Goal: Transaction & Acquisition: Purchase product/service

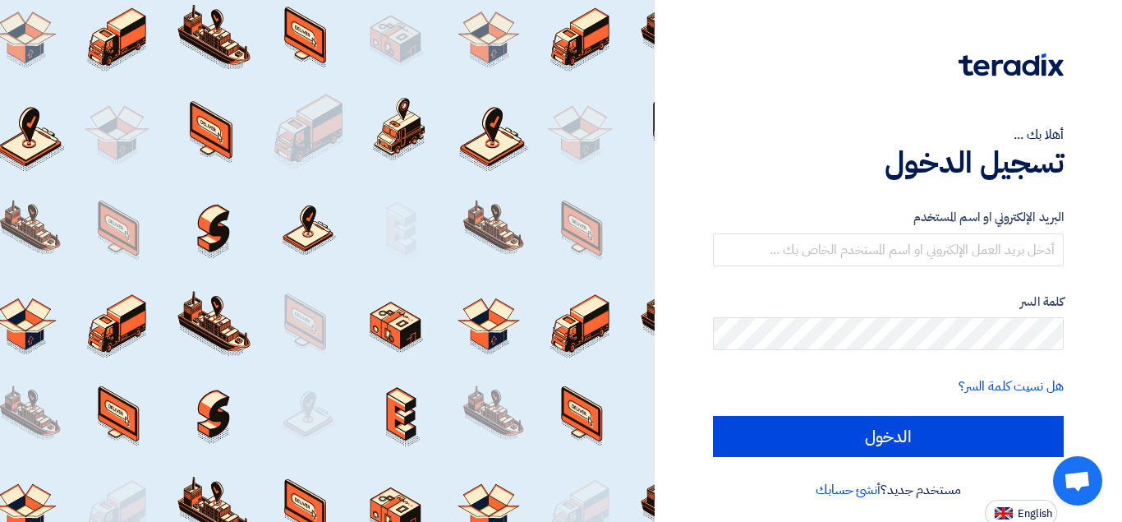
type input "[PERSON_NAME][EMAIL_ADDRESS][DOMAIN_NAME]"
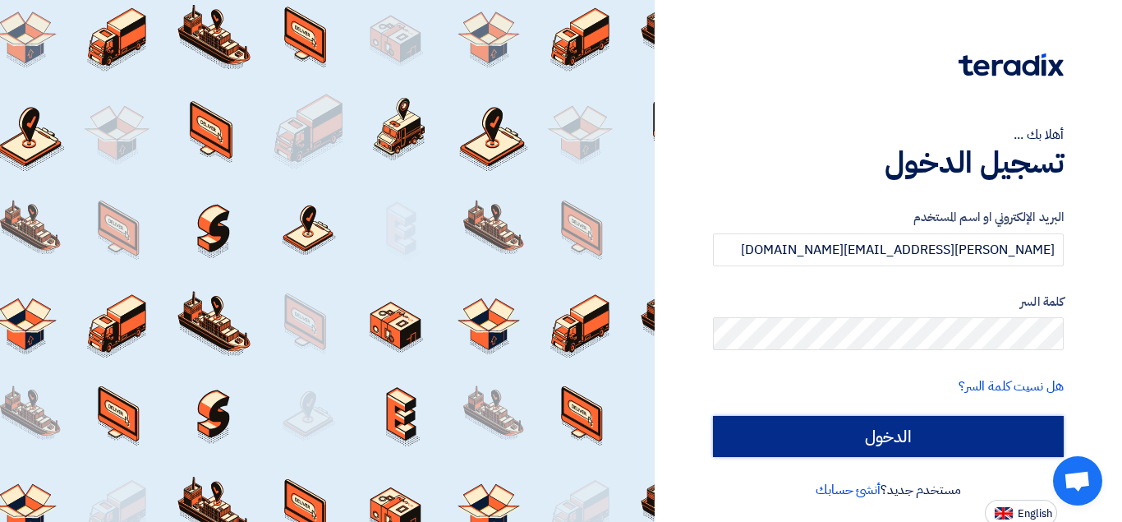
click at [832, 440] on input "الدخول" at bounding box center [888, 436] width 351 height 41
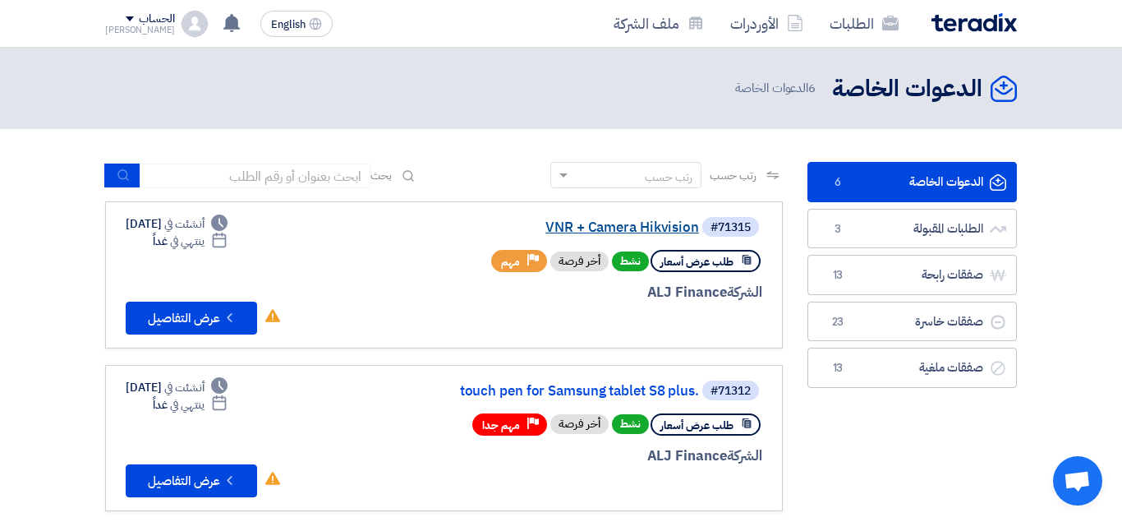
click at [608, 228] on link "VNR + Camera Hikvision" at bounding box center [534, 227] width 329 height 15
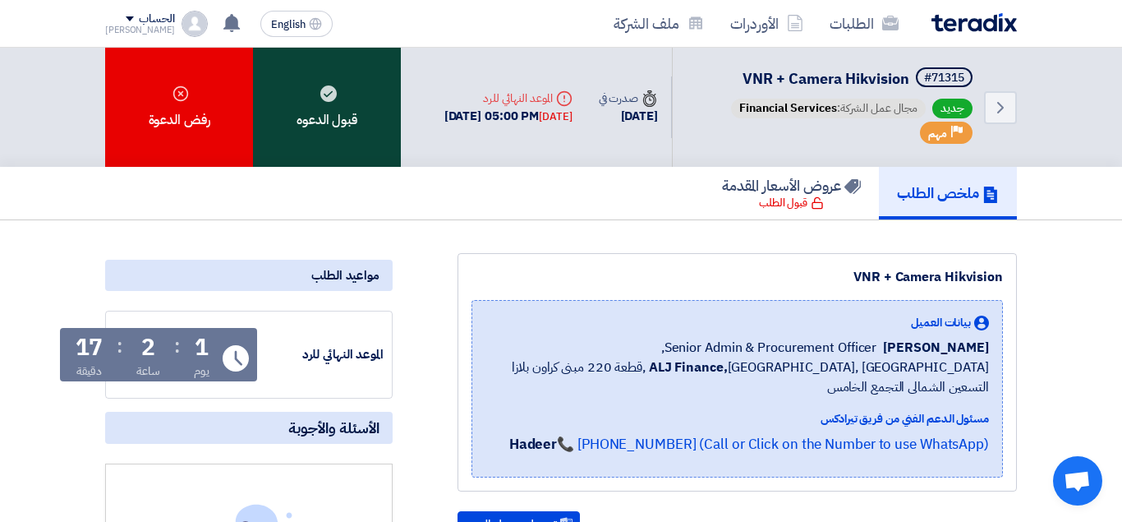
click at [340, 101] on div "قبول الدعوه" at bounding box center [327, 107] width 148 height 119
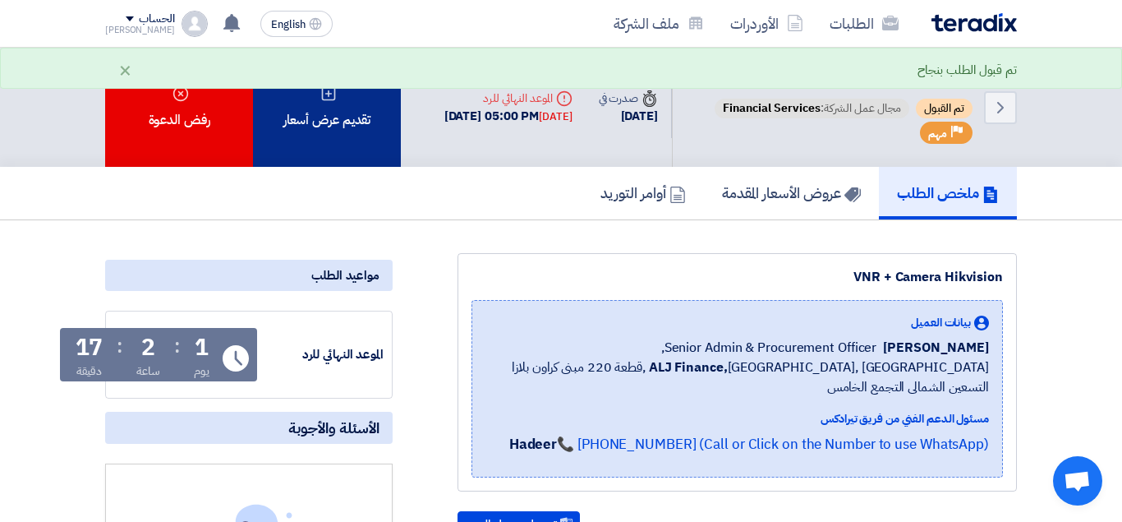
click at [326, 161] on div "تقديم عرض أسعار" at bounding box center [327, 107] width 148 height 119
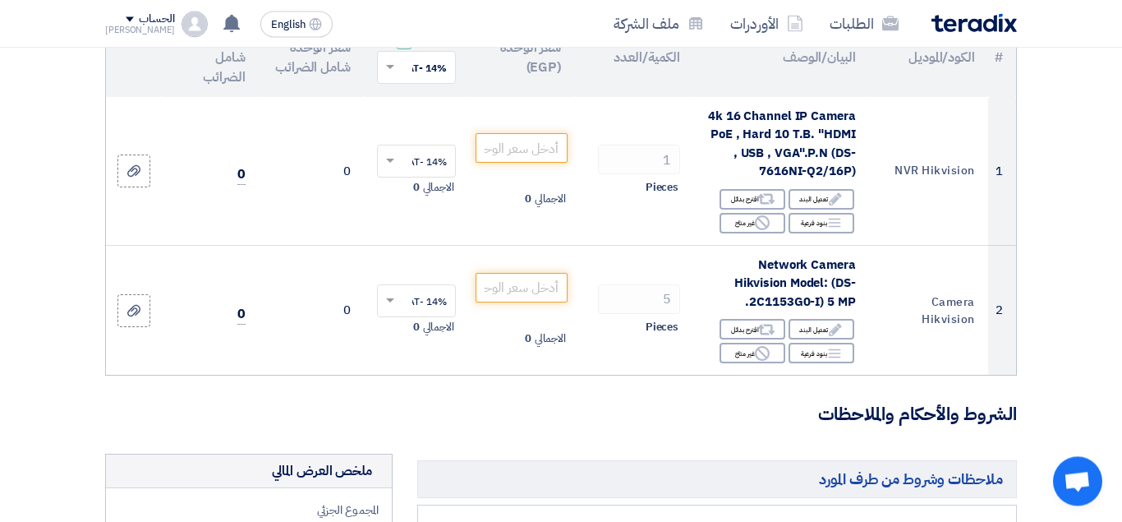
scroll to position [225, 0]
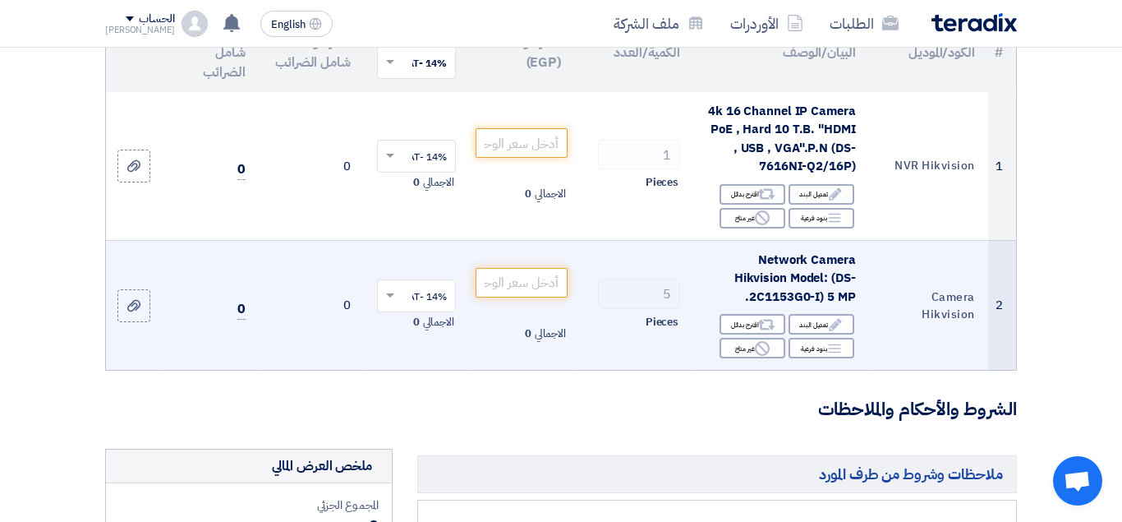
click at [713, 286] on div "Network Camera Hikvision Model: (DS-2C1153G0-I) 5 MP." at bounding box center [780, 279] width 149 height 56
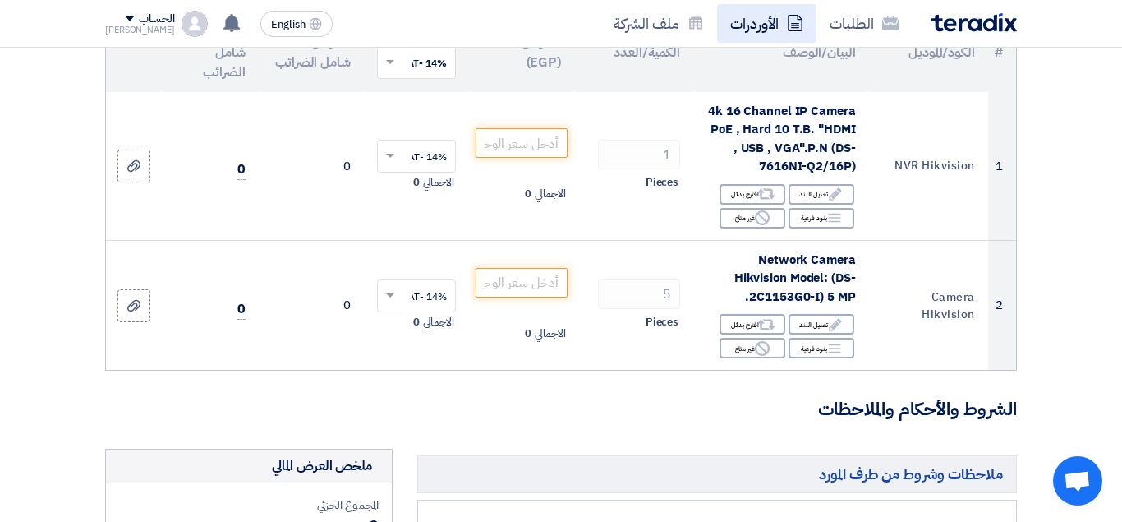
click at [804, 37] on link "الأوردرات" at bounding box center [766, 23] width 99 height 39
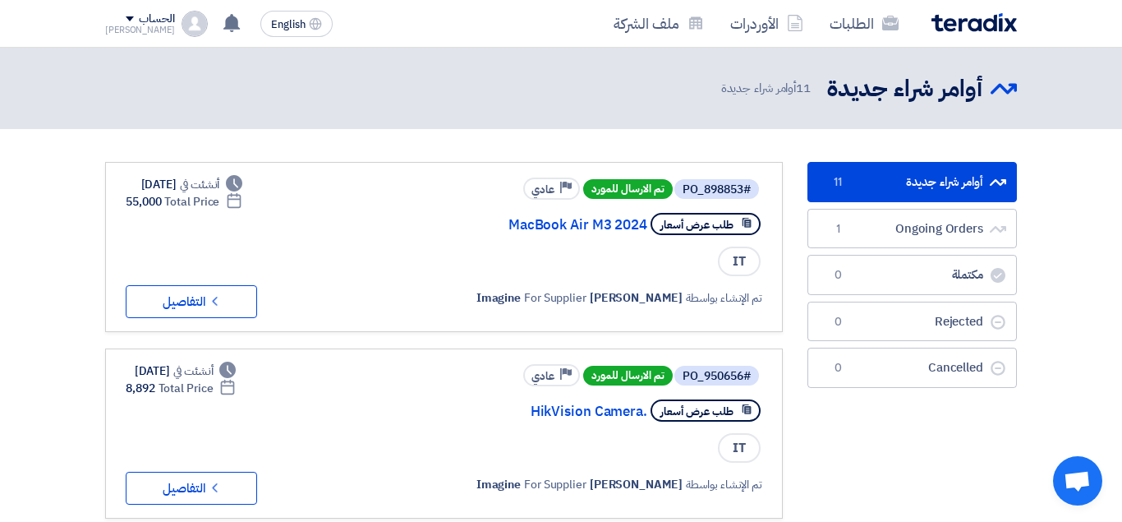
click at [875, 181] on link "أوامر شراء جديدة أوامر شراء جديدة 11" at bounding box center [911, 182] width 209 height 40
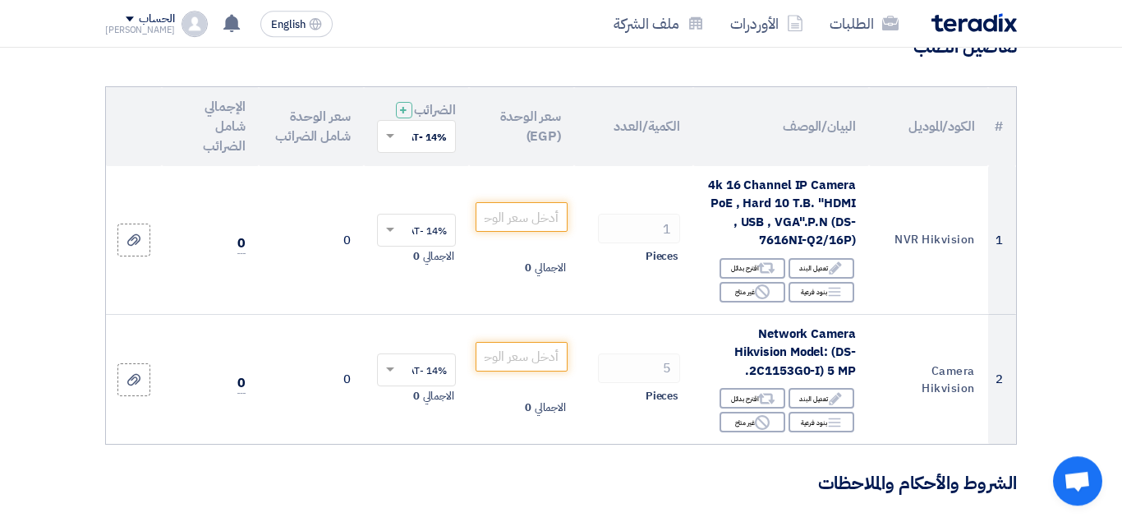
scroll to position [186, 0]
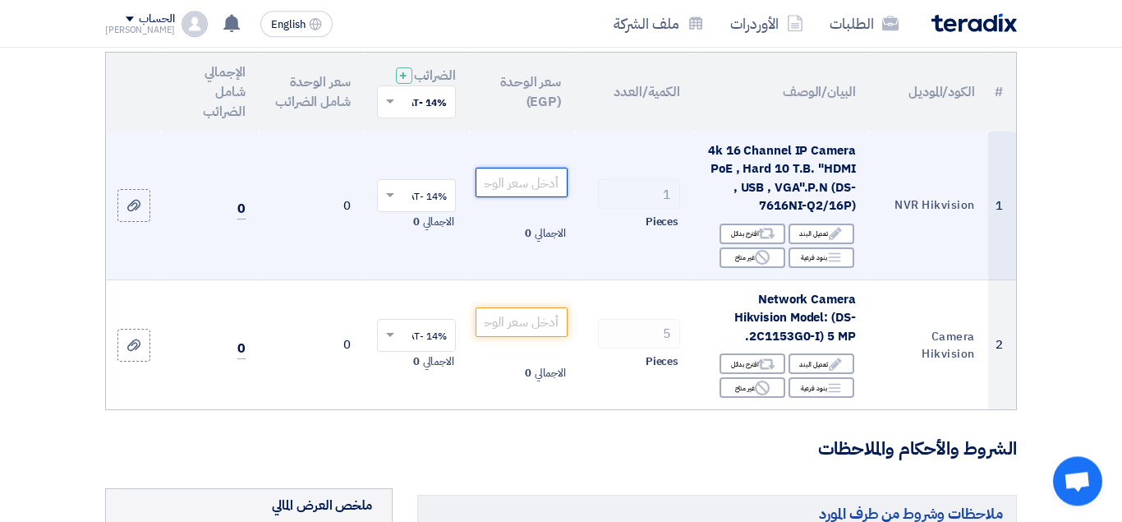
click at [534, 197] on input "number" at bounding box center [522, 183] width 92 height 30
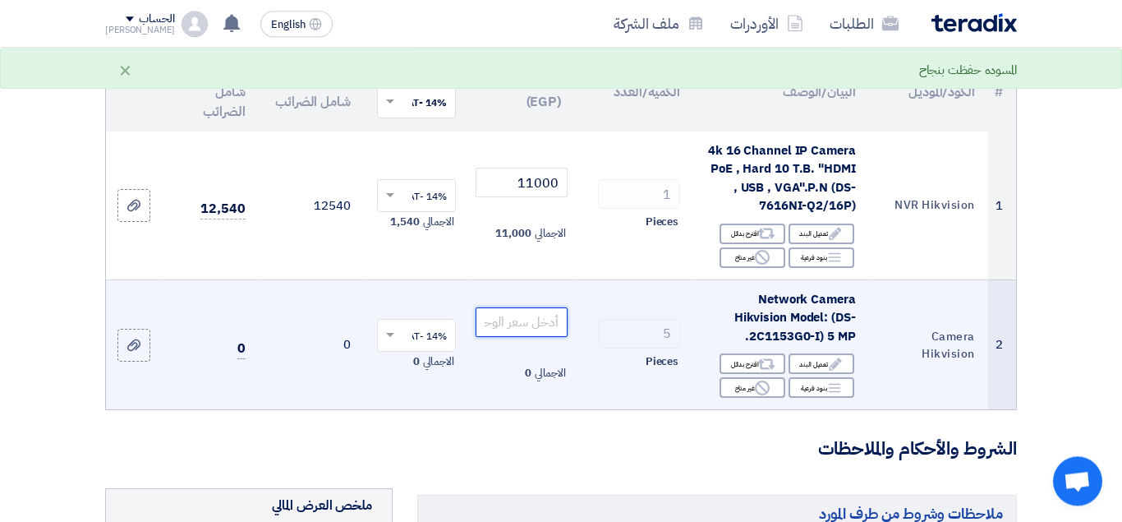
click at [518, 337] on input "number" at bounding box center [522, 322] width 92 height 30
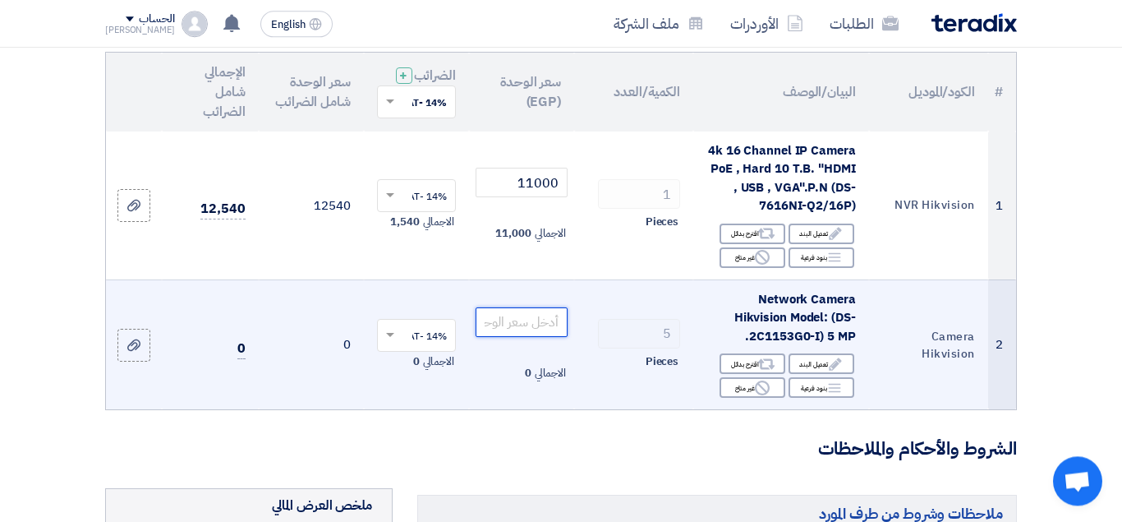
click at [516, 337] on input "number" at bounding box center [522, 322] width 92 height 30
click at [520, 337] on input "number" at bounding box center [522, 322] width 92 height 30
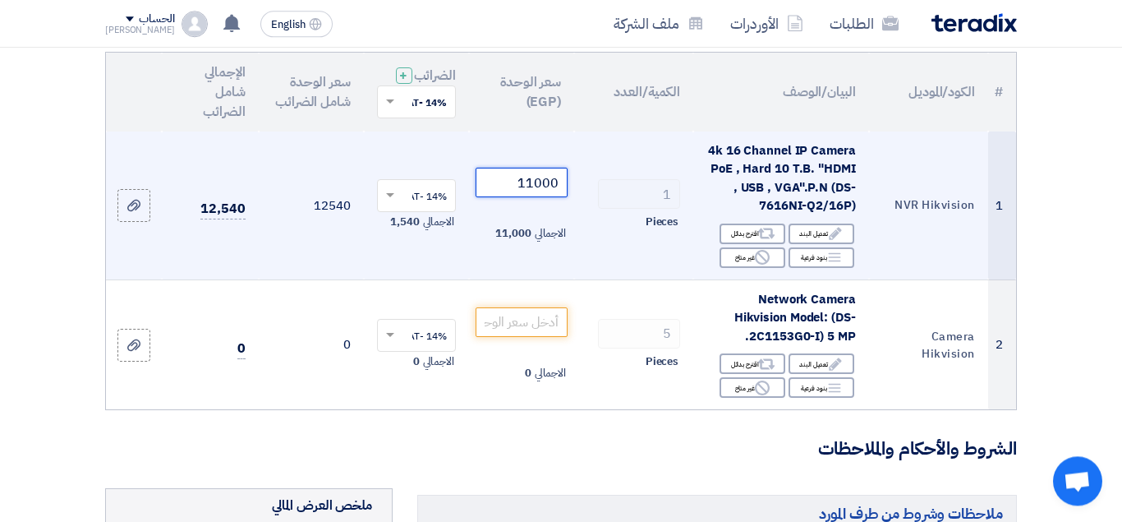
click at [506, 197] on input "11000" at bounding box center [522, 183] width 92 height 30
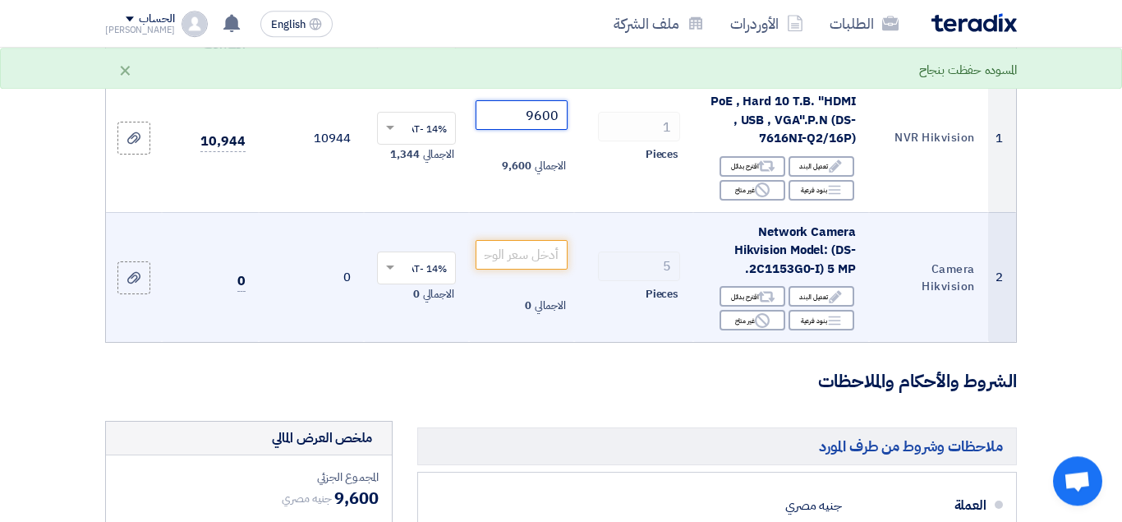
scroll to position [289, 0]
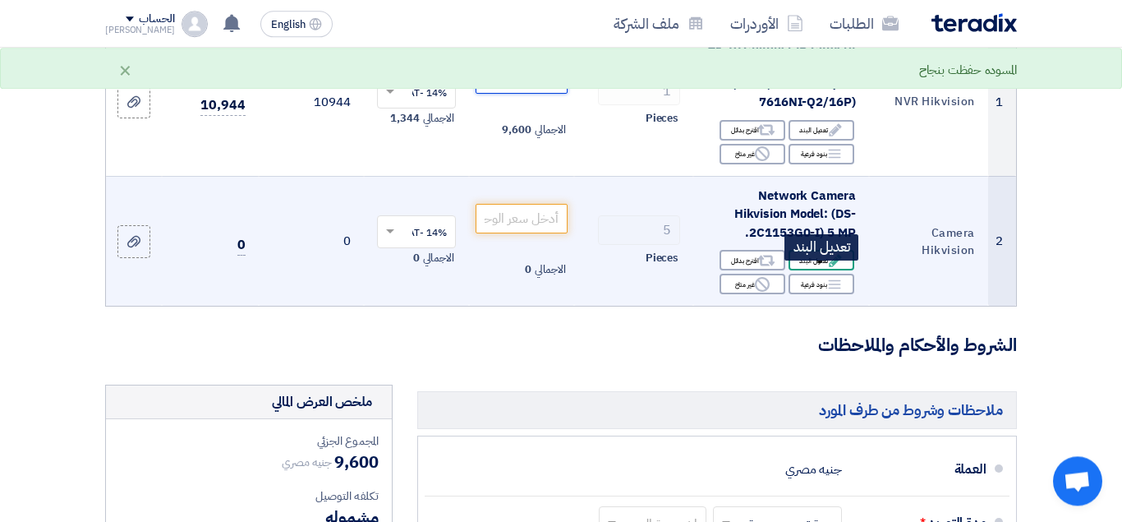
type input "9600"
click at [829, 268] on icon "Edit" at bounding box center [835, 260] width 15 height 15
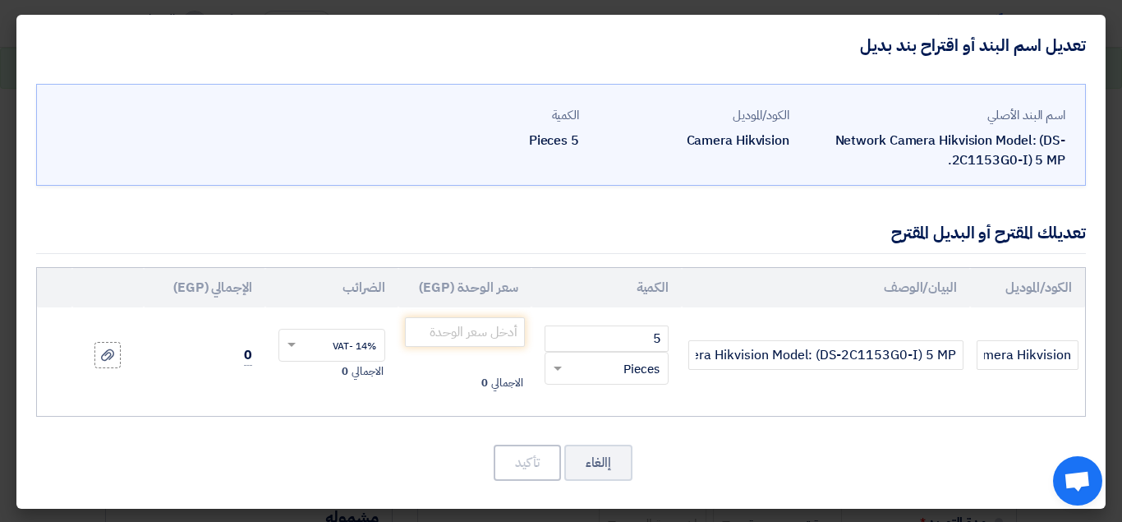
scroll to position [1, 0]
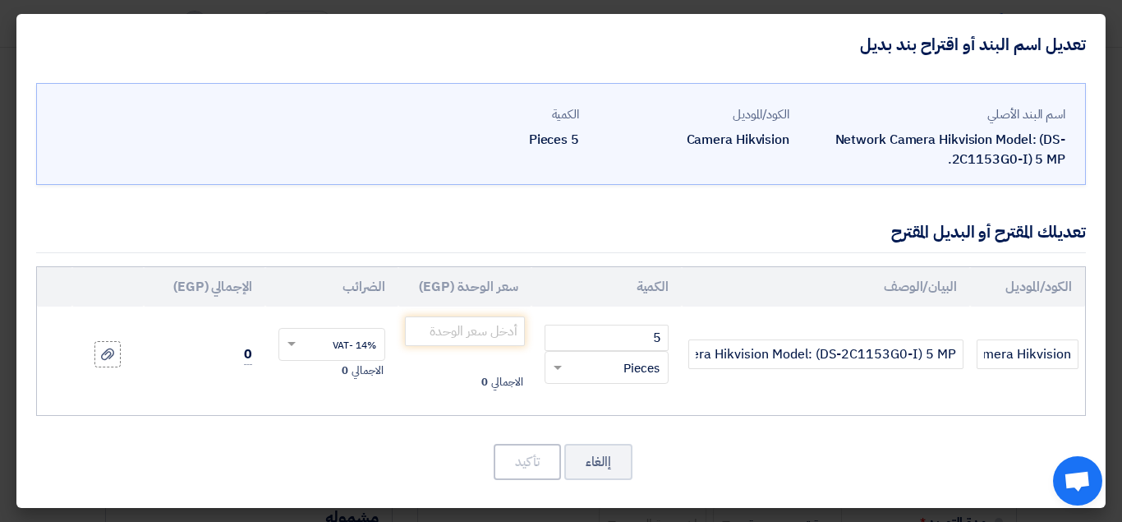
click at [736, 472] on div "إالغاء تأكيد" at bounding box center [561, 461] width 1050 height 39
click at [441, 335] on input "number" at bounding box center [465, 331] width 120 height 30
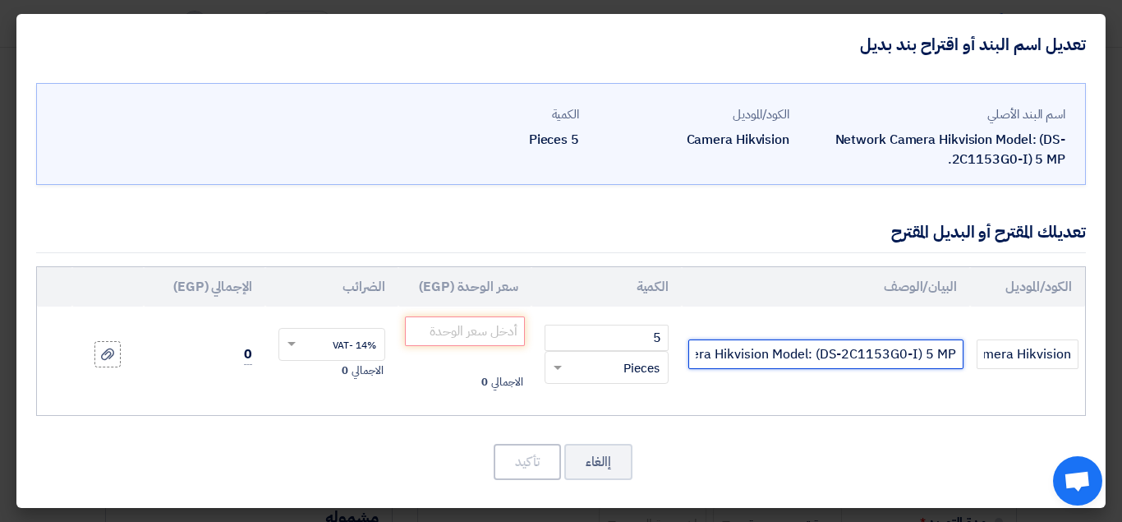
click at [730, 353] on input "Network Camera Hikvision Model: (DS-2C1153G0-I) 5 MP." at bounding box center [825, 354] width 275 height 30
paste input "DS-2CD1163g2 liu 2450-1"
type input "DS-2CD1163g2 liu 2450-1"
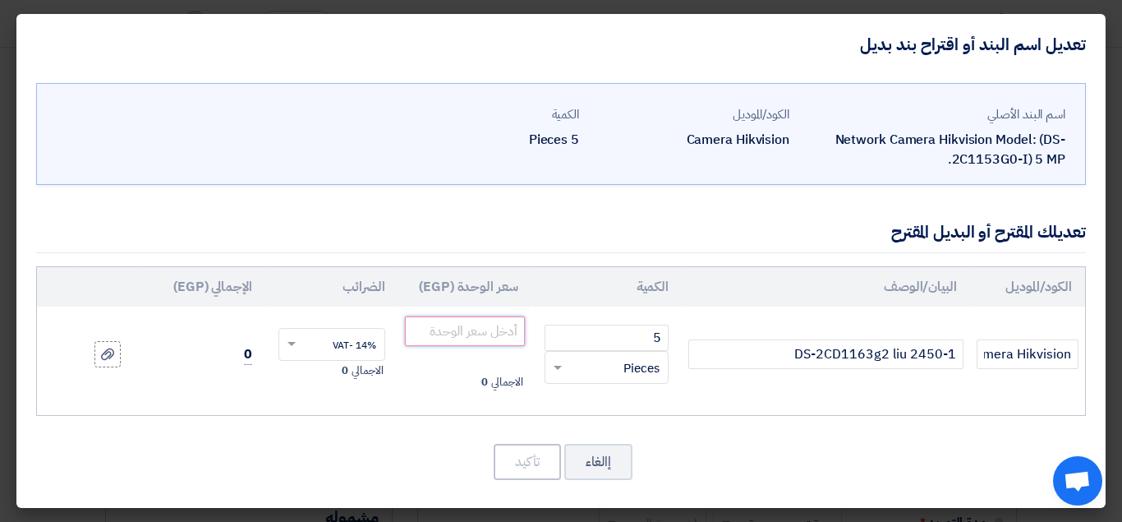
click at [480, 329] on input "number" at bounding box center [465, 331] width 120 height 30
click at [484, 324] on input "number" at bounding box center [465, 331] width 120 height 30
click at [467, 461] on div "إالغاء تأكيد" at bounding box center [561, 461] width 1050 height 39
click at [1025, 359] on input "Camera Hikvision" at bounding box center [1028, 354] width 102 height 30
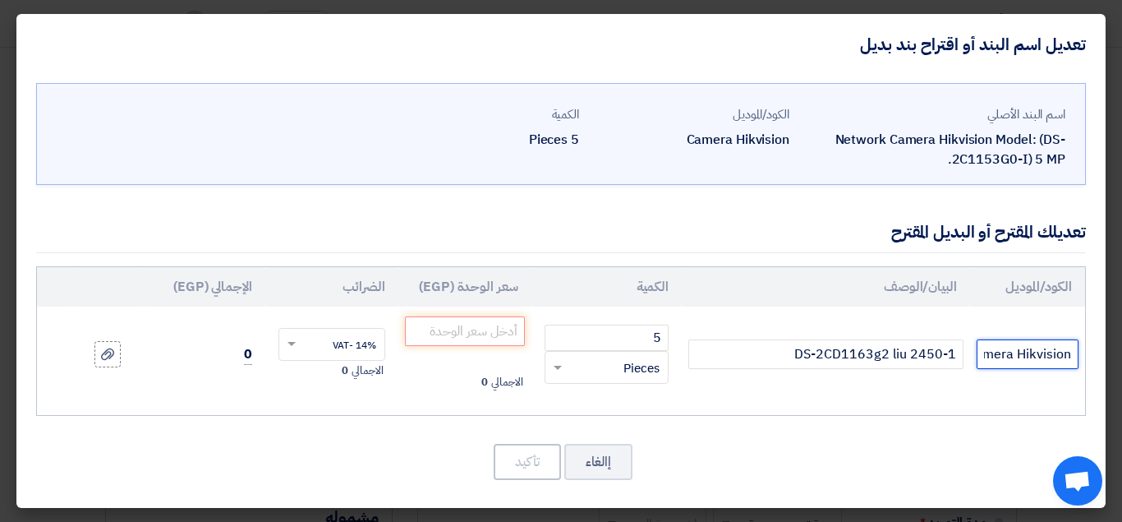
click at [1025, 359] on input "Camera Hikvision" at bounding box center [1028, 354] width 102 height 30
click at [1010, 356] on input "text" at bounding box center [1028, 354] width 102 height 30
paste input "Camera Hikvision"
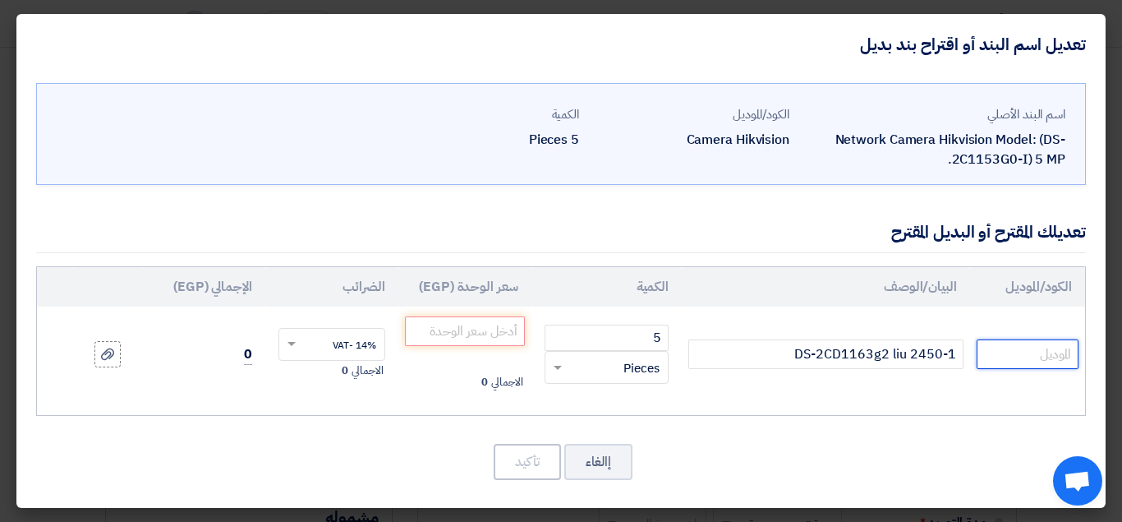
type input "Camera Hikvision"
click at [984, 426] on div "اسم البند الأصلي Network Camera Hikvision Model: (DS-2C1153G0-I) 5 MP. الكود/ال…" at bounding box center [560, 291] width 1089 height 433
click at [470, 328] on input "number" at bounding box center [465, 331] width 120 height 30
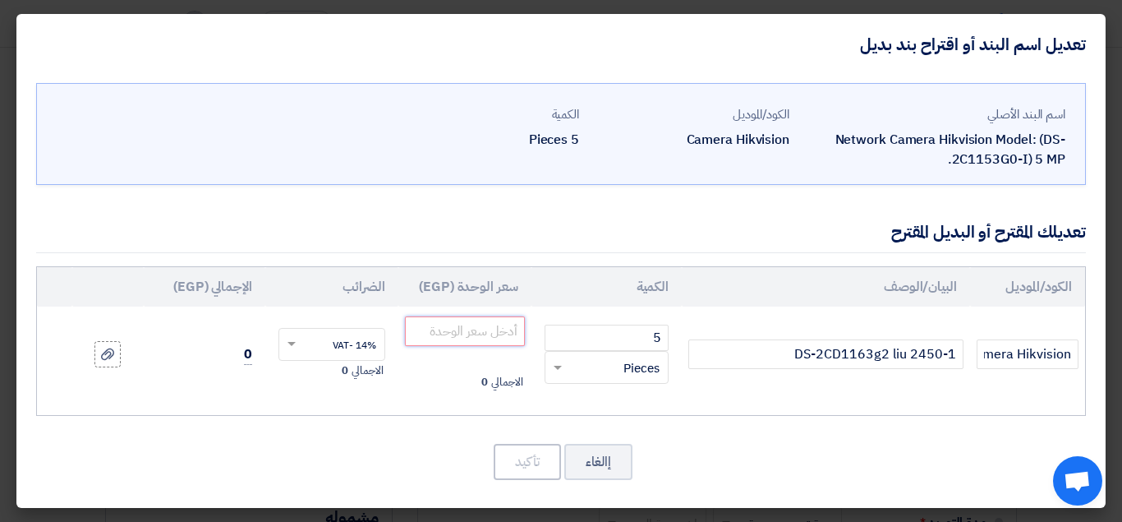
click at [464, 339] on input "number" at bounding box center [465, 331] width 120 height 30
click at [592, 466] on button "إالغاء" at bounding box center [598, 462] width 68 height 36
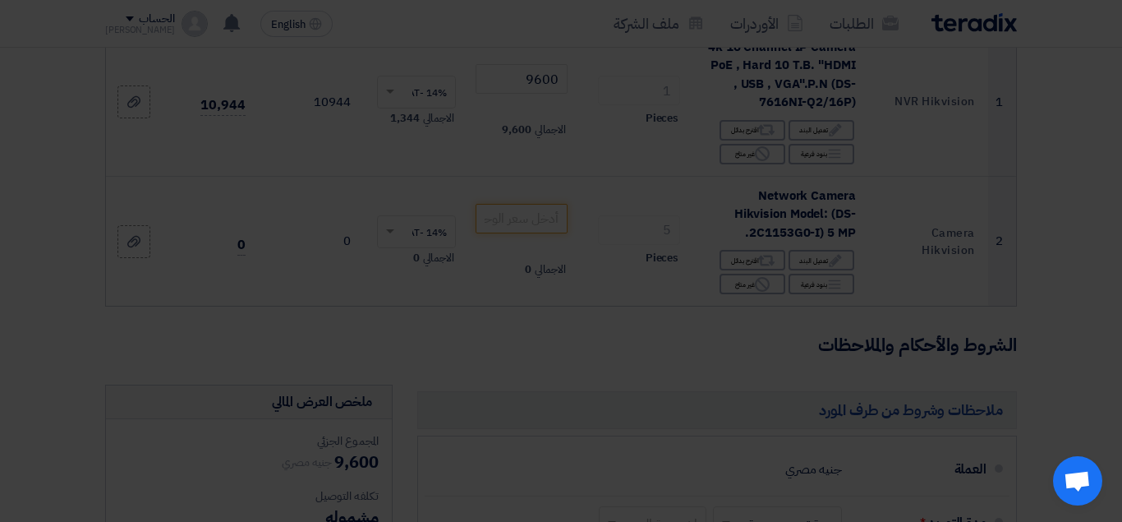
scroll to position [0, 0]
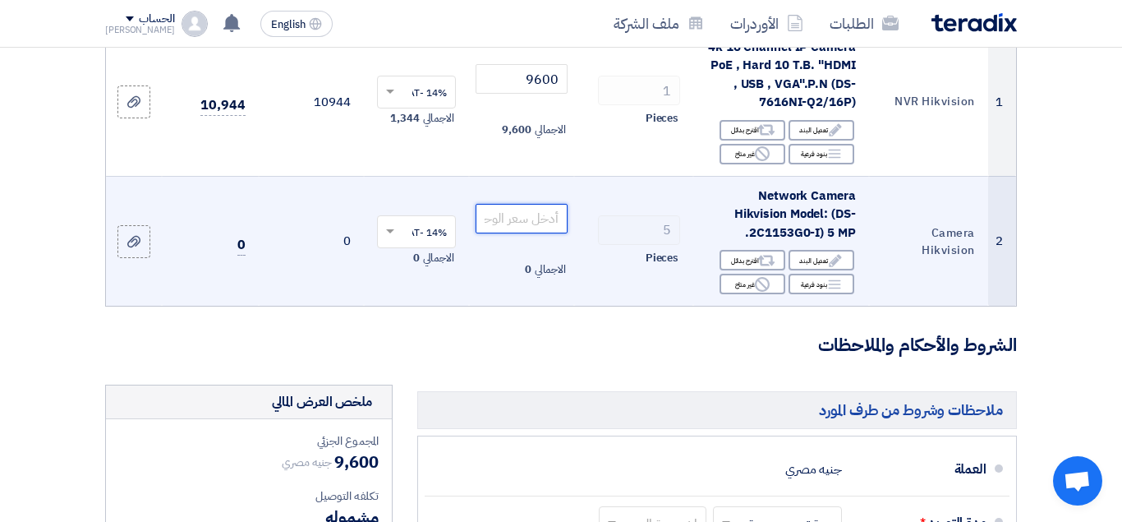
click at [513, 232] on input "number" at bounding box center [522, 219] width 92 height 30
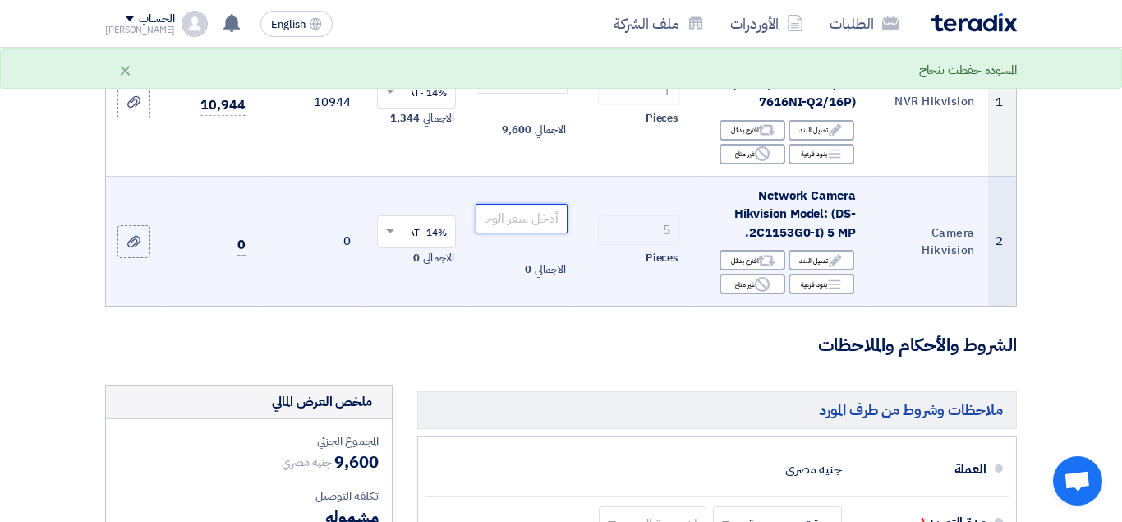
click at [513, 232] on input "number" at bounding box center [522, 219] width 92 height 30
click at [812, 270] on div "Edit تعديل البند" at bounding box center [822, 260] width 66 height 21
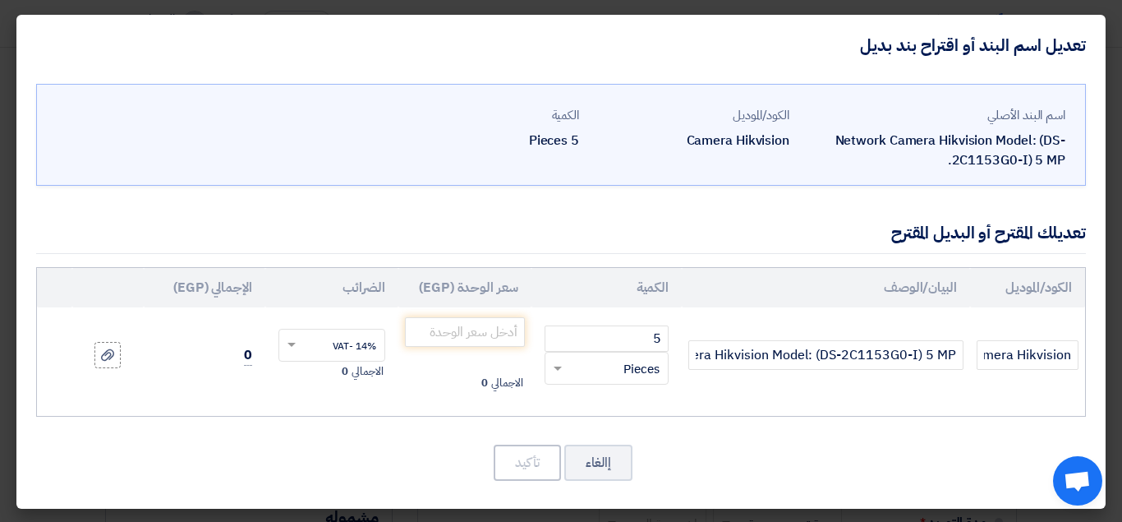
click at [798, 490] on div "اسم البند الأصلي Network Camera Hikvision Model: (DS-2C1153G0-I) 5 MP. الكود/ال…" at bounding box center [560, 292] width 1089 height 433
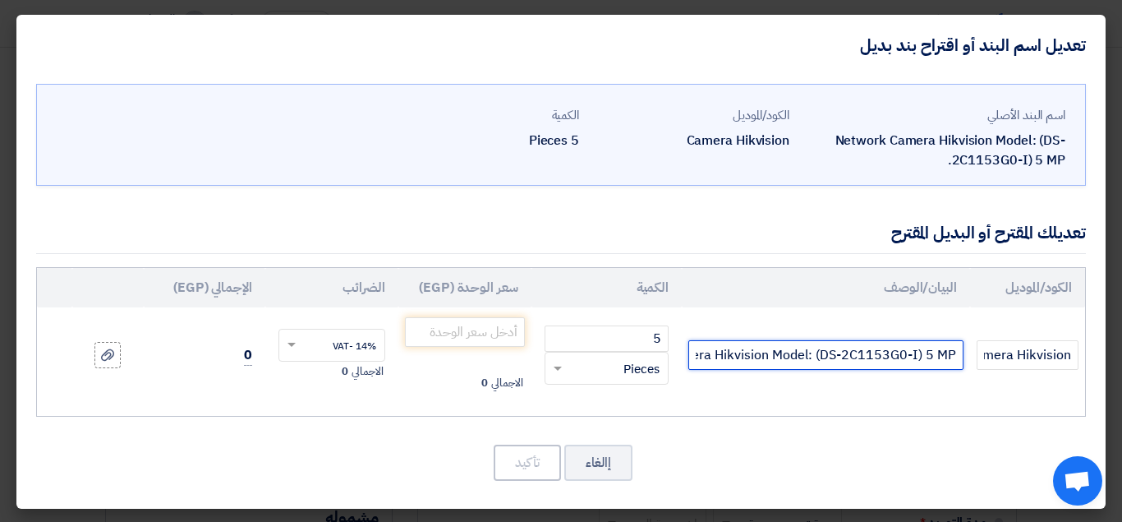
click at [709, 361] on input "Network Camera Hikvision Model: (DS-2C1153G0-I) 5 MP." at bounding box center [825, 355] width 275 height 30
paste input "DS-2CD1163g2 liu 2450-1"
type input "DS-2CD1163g2 liu 2450-1"
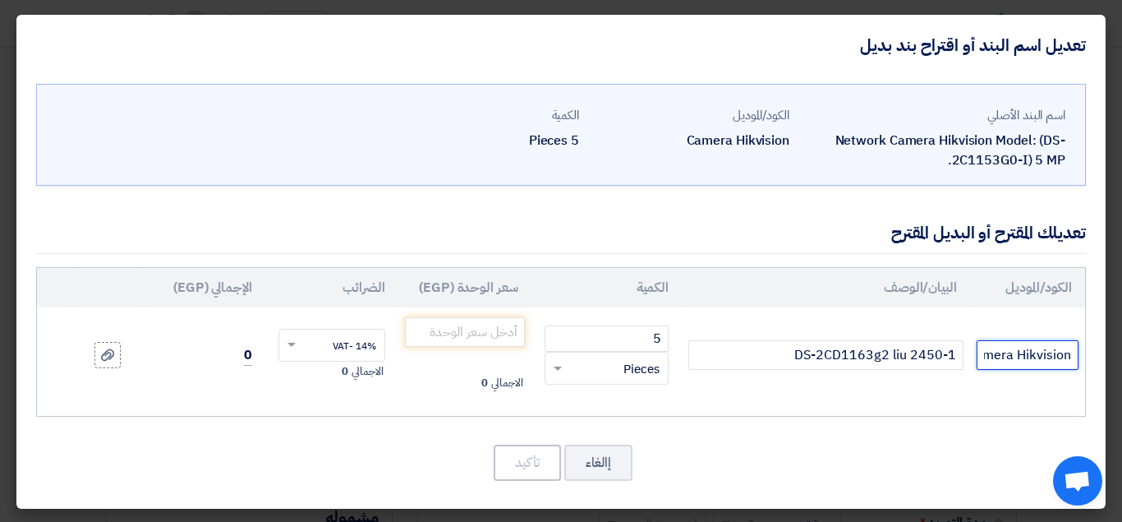
click at [998, 355] on input "Camera Hikvision" at bounding box center [1028, 355] width 102 height 30
click at [997, 355] on input "Camera Hikvision" at bounding box center [1028, 355] width 102 height 30
click at [1021, 356] on input "text" at bounding box center [1028, 355] width 102 height 30
paste input "Camera Hikvision"
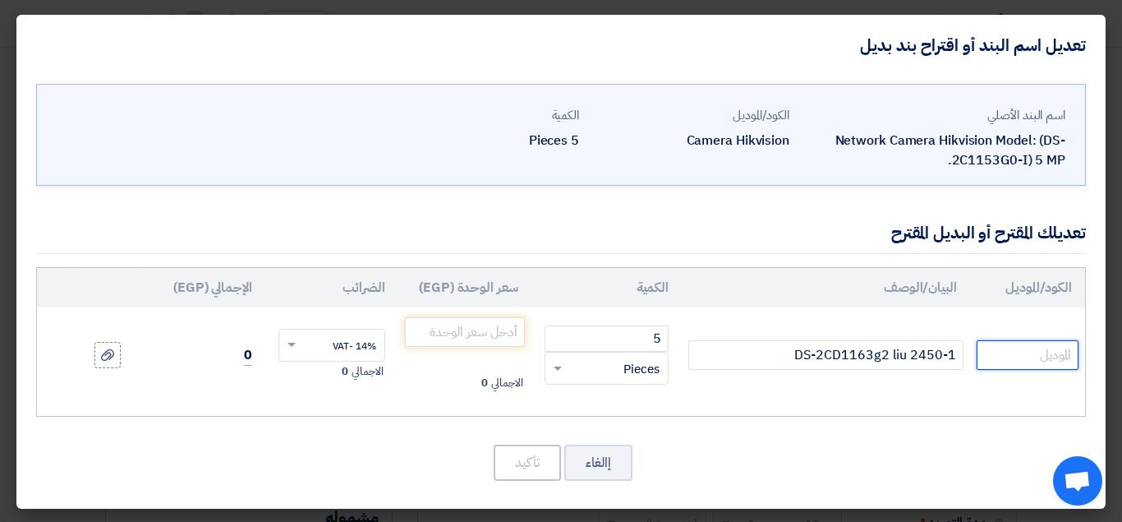
type input "Camera Hikvision"
drag, startPoint x: 506, startPoint y: 350, endPoint x: 446, endPoint y: 321, distance: 66.5
click at [505, 350] on td "الاجمالي 0" at bounding box center [464, 354] width 133 height 95
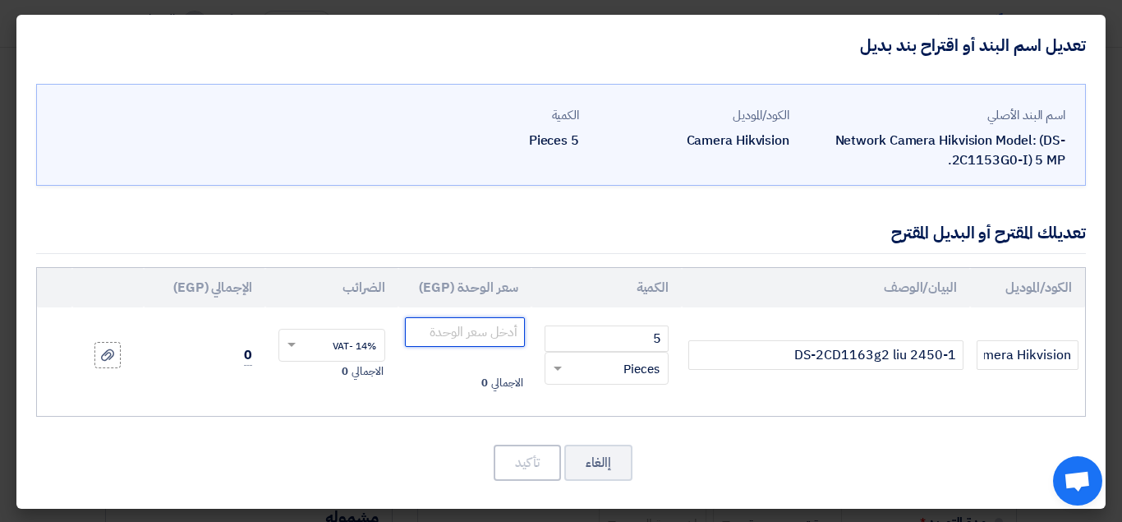
click at [446, 320] on input "number" at bounding box center [465, 332] width 120 height 30
type input "3570"
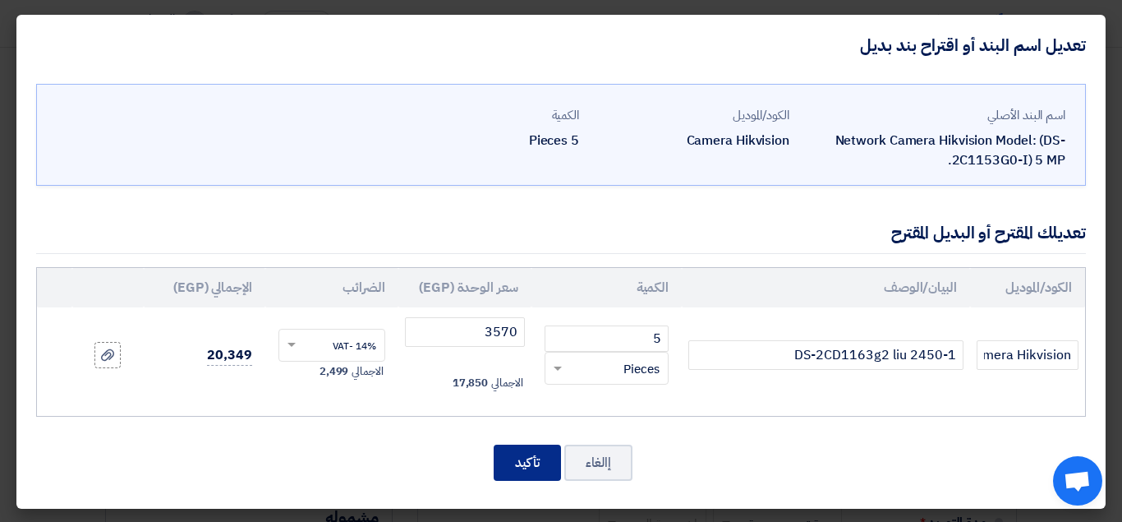
click at [530, 464] on button "تأكيد" at bounding box center [527, 462] width 67 height 36
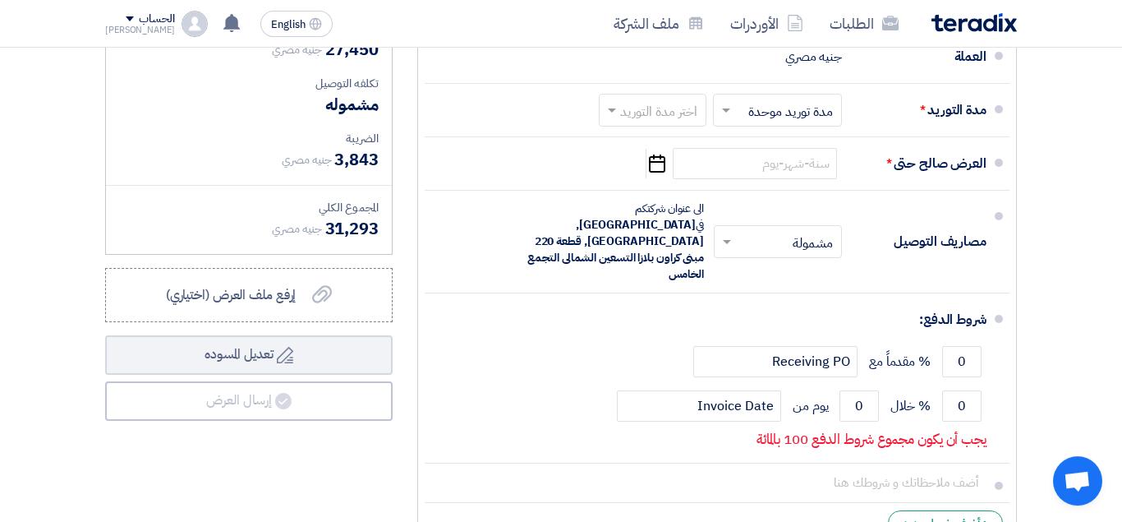
scroll to position [674, 0]
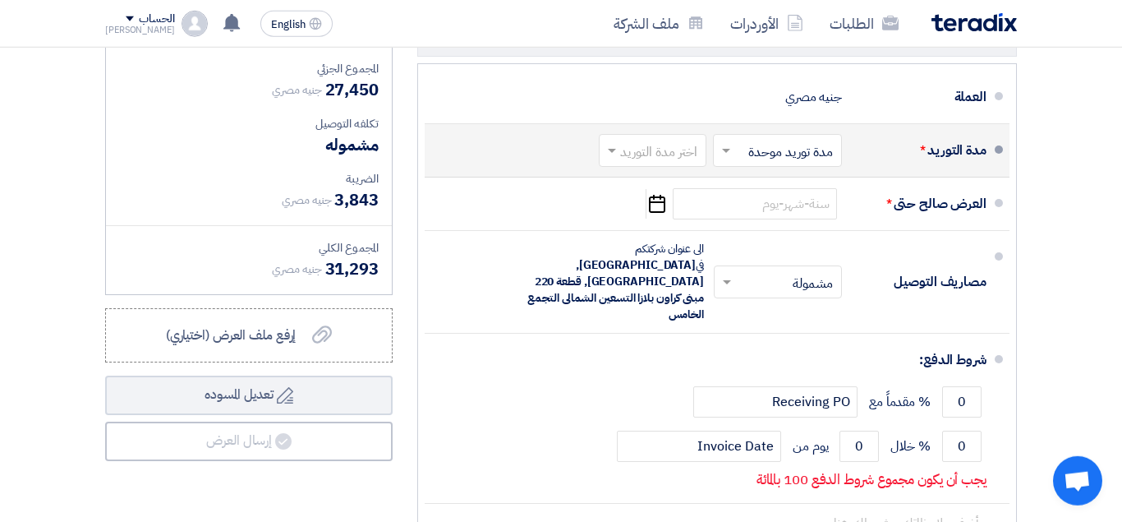
click at [625, 155] on input "text" at bounding box center [649, 152] width 99 height 24
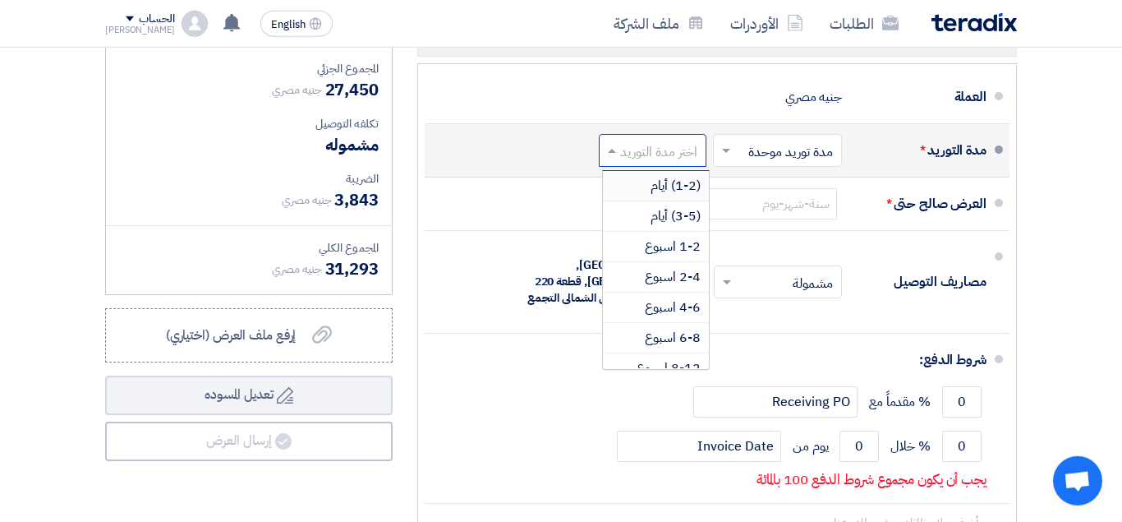
click at [674, 195] on span "(1-2) أيام" at bounding box center [676, 186] width 50 height 20
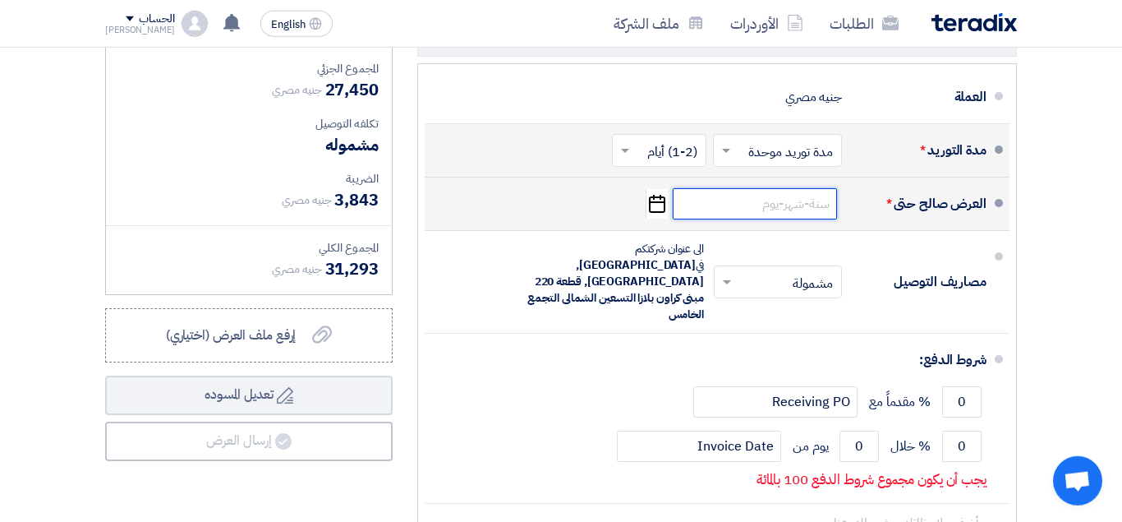
click at [793, 219] on input at bounding box center [755, 203] width 164 height 31
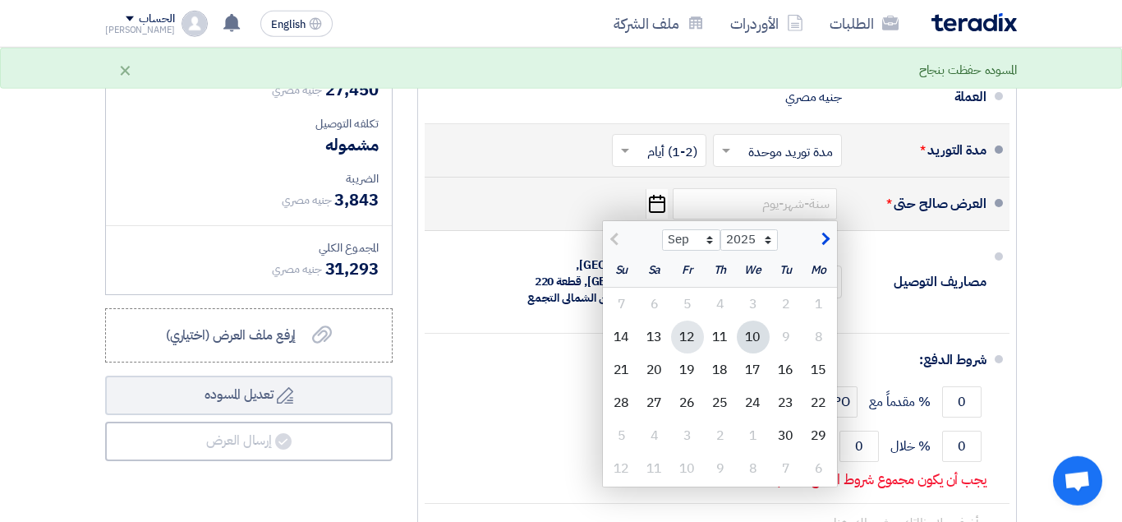
click at [689, 351] on div "12" at bounding box center [687, 336] width 33 height 33
type input "[DATE]"
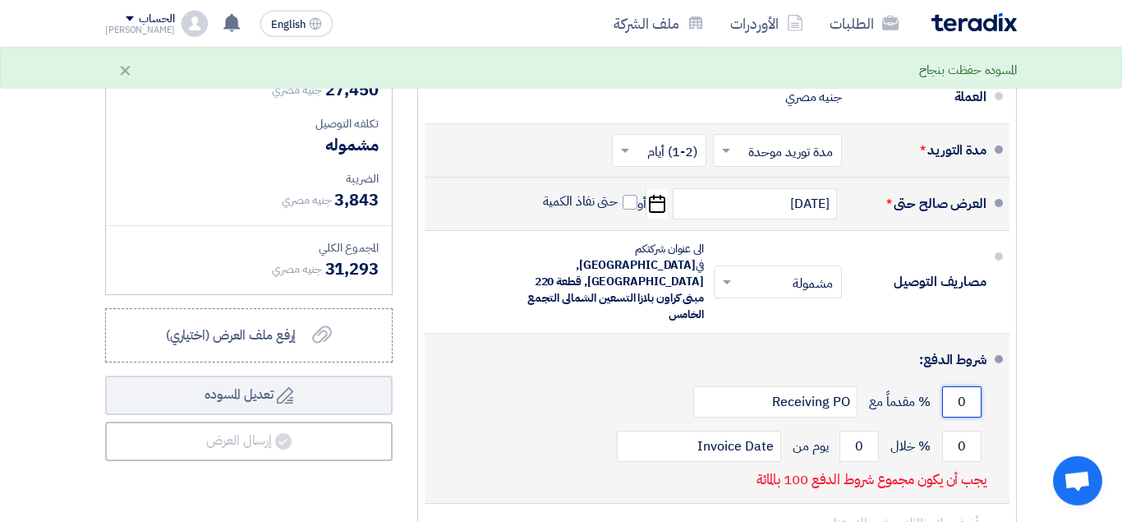
click at [950, 386] on input "0" at bounding box center [961, 401] width 39 height 31
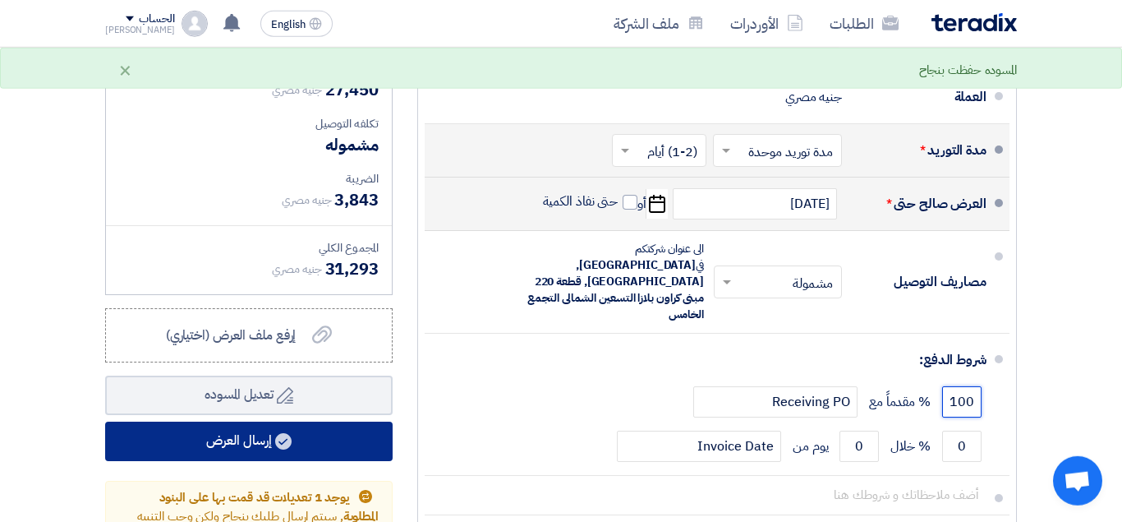
type input "100"
click at [313, 453] on button "إرسال العرض" at bounding box center [248, 440] width 287 height 39
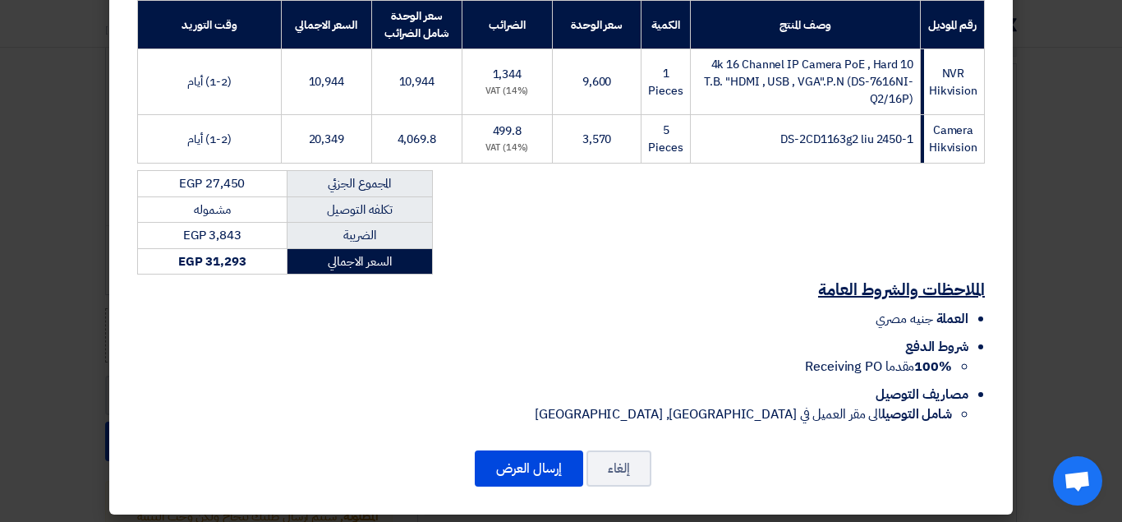
scroll to position [327, 0]
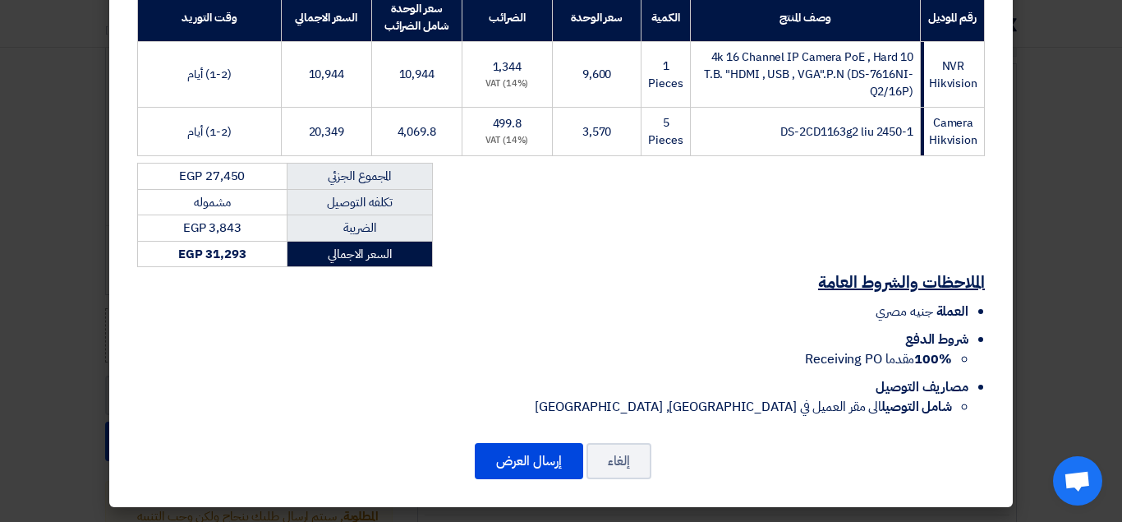
click at [13, 469] on modal-container "Imagine مدينه نصر - اخر [PERSON_NAME] - امام تكنولوجي مول شركه ايمجين , [GEOGRA…" at bounding box center [561, 261] width 1122 height 522
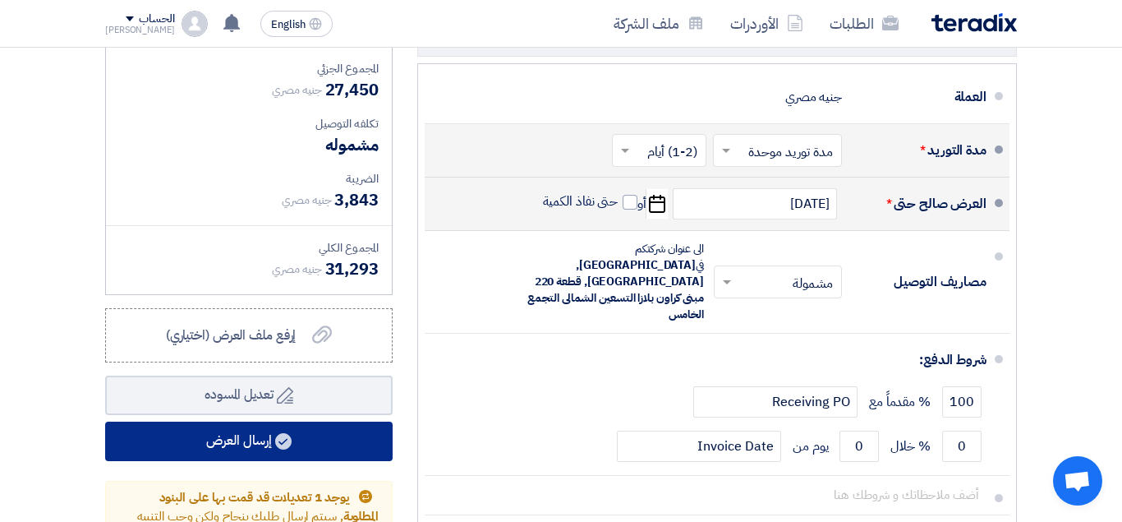
click at [184, 460] on button "إرسال العرض" at bounding box center [248, 440] width 287 height 39
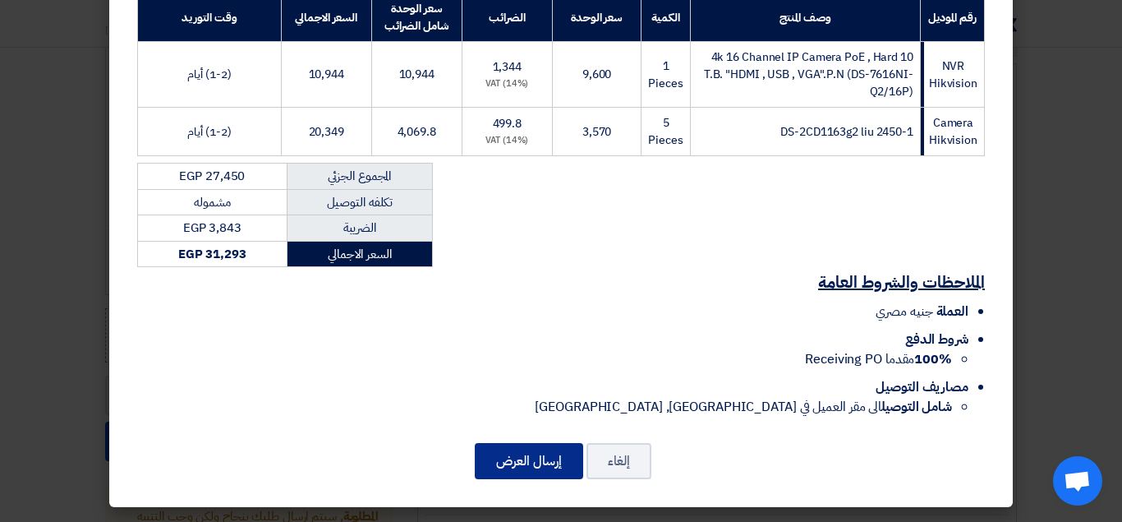
click at [542, 460] on button "إرسال العرض" at bounding box center [529, 461] width 108 height 36
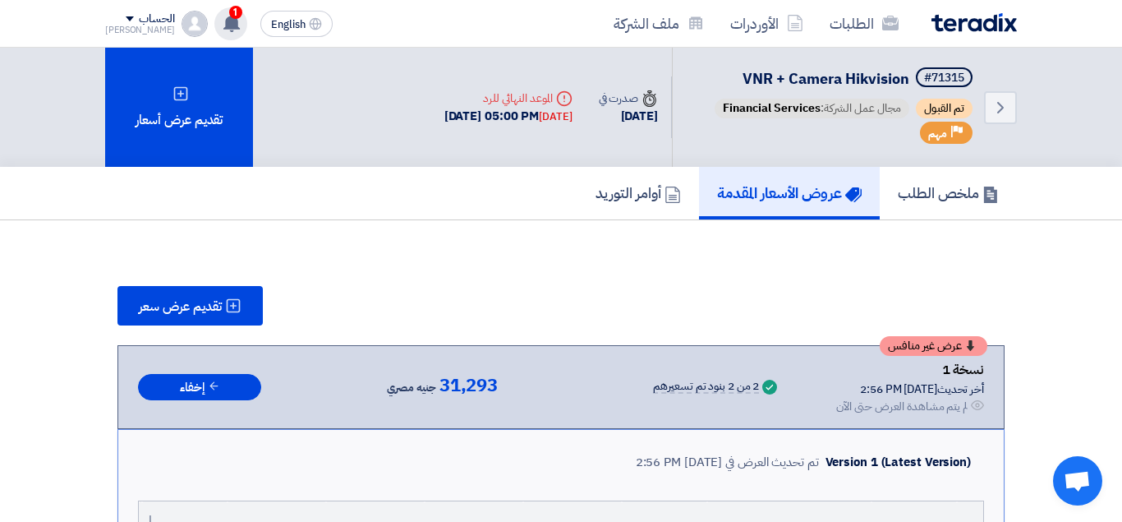
click at [223, 25] on icon at bounding box center [232, 23] width 18 height 18
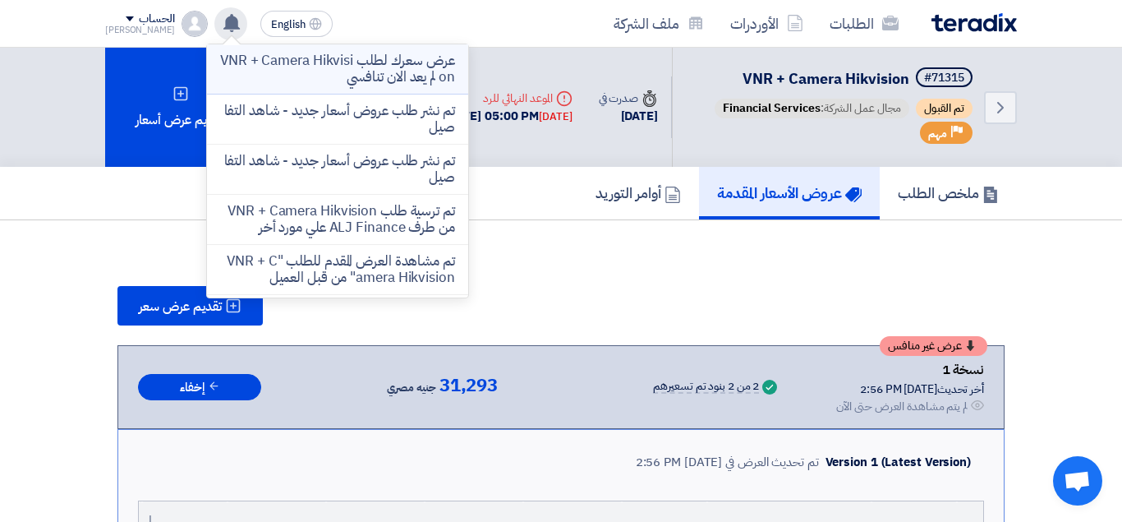
click at [328, 71] on p "عرض سعرك لطلب VNR + Camera Hikvision لم يعد الان تنافسي" at bounding box center [337, 69] width 235 height 33
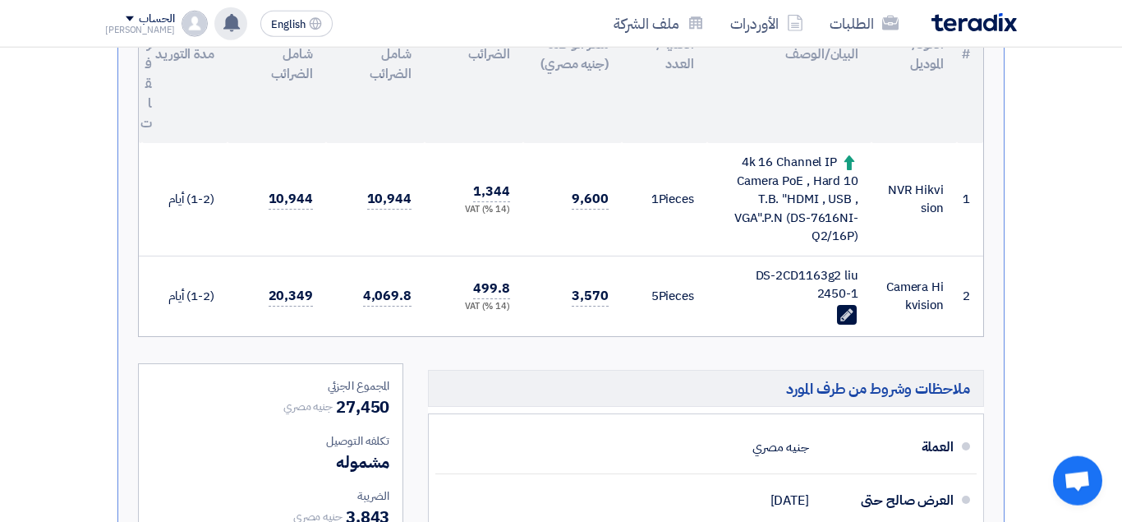
scroll to position [536, 0]
click at [214, 34] on div "عرض سعرك لطلب VNR + Camera Hikvision لم يعد الان تنافسي تم نشر طلب عروض أسعار ج…" at bounding box center [230, 23] width 33 height 33
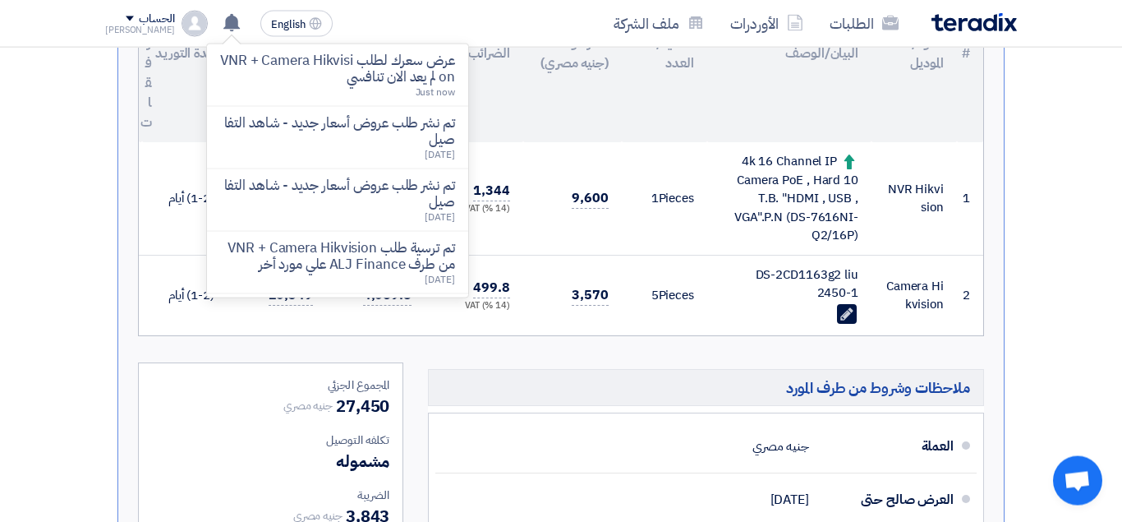
click at [272, 104] on li "عرض سعرك لطلب VNR + Camera Hikvision لم يعد الان تنافسي Just now" at bounding box center [337, 75] width 261 height 62
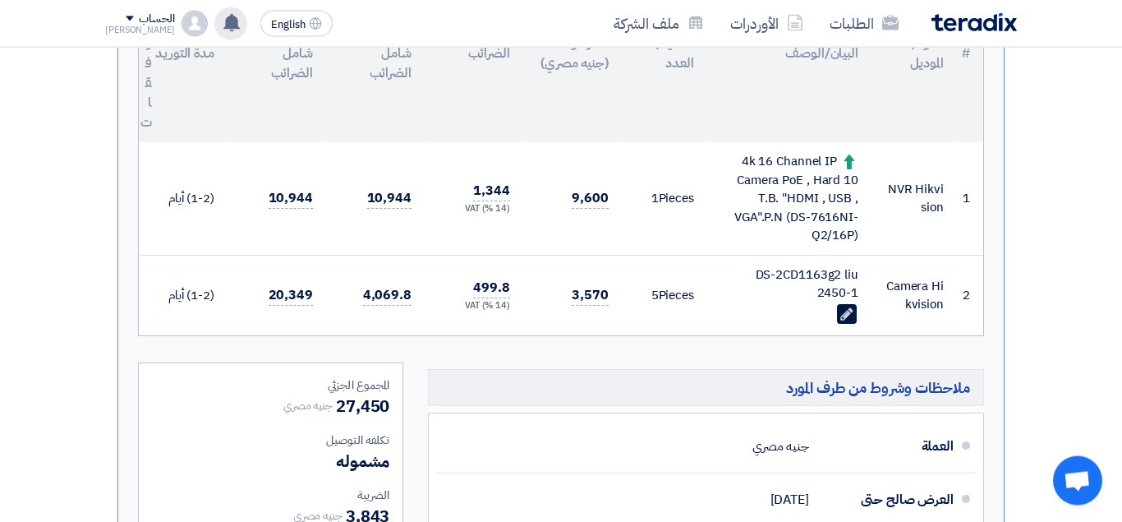
click at [223, 30] on icon at bounding box center [232, 23] width 18 height 18
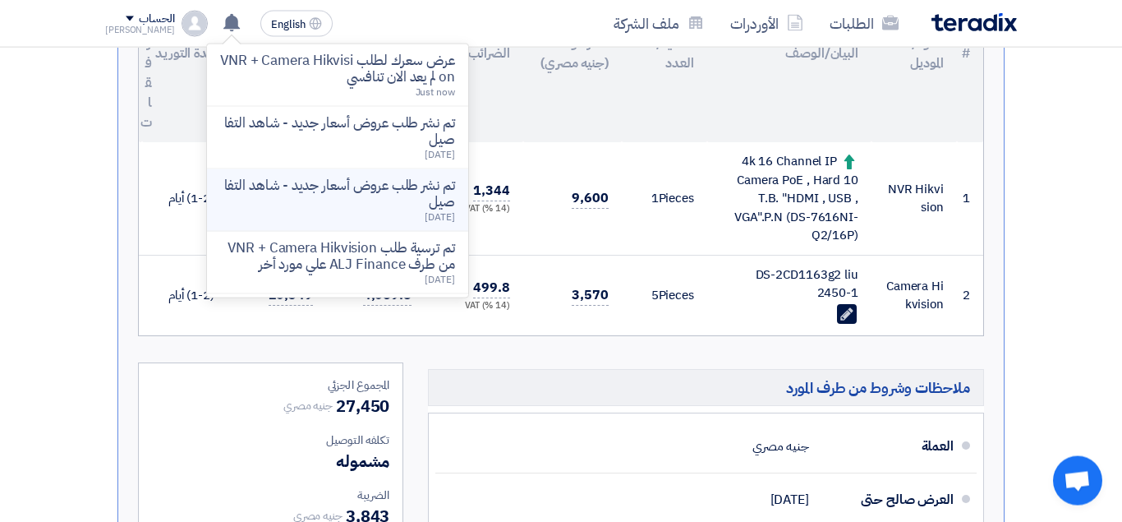
click at [366, 194] on p "تم نشر طلب عروض أسعار جديد - شاهد التفاصيل" at bounding box center [337, 193] width 235 height 33
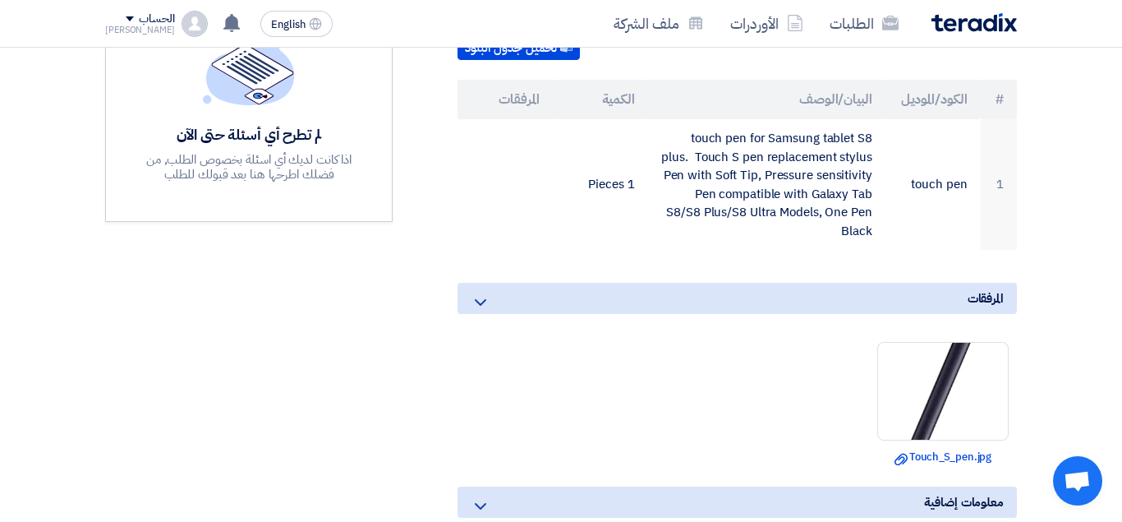
scroll to position [501, 0]
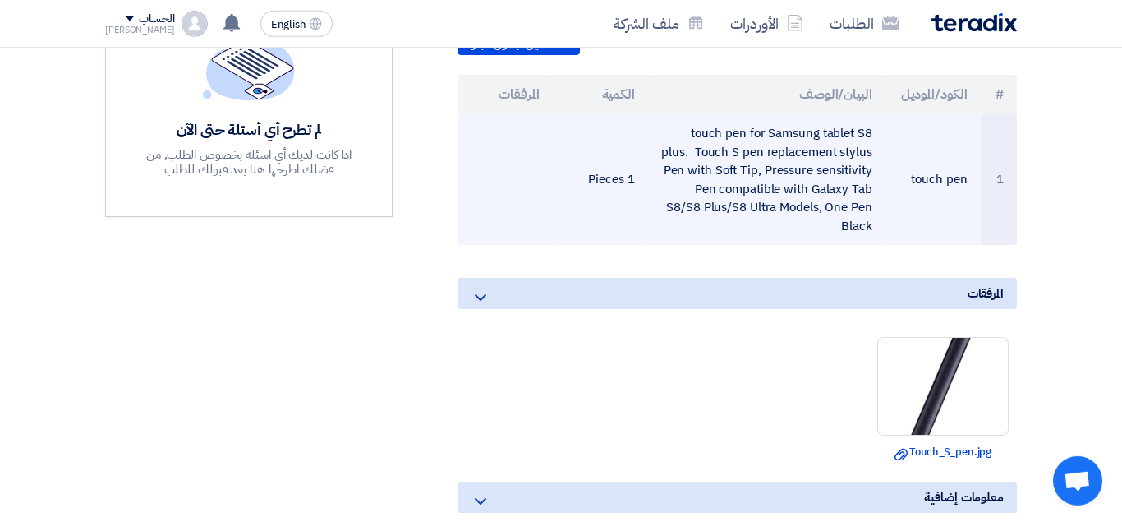
drag, startPoint x: 692, startPoint y: 108, endPoint x: 873, endPoint y: 205, distance: 205.1
click at [873, 205] on td "touch pen for Samsung tablet S8 plus. Touch S pen replacement stylus Pen with S…" at bounding box center [765, 179] width 237 height 131
click at [759, 142] on td "touch pen for Samsung tablet S8 plus. Touch S pen replacement stylus Pen with S…" at bounding box center [765, 179] width 237 height 131
drag, startPoint x: 689, startPoint y: 117, endPoint x: 873, endPoint y: 207, distance: 205.0
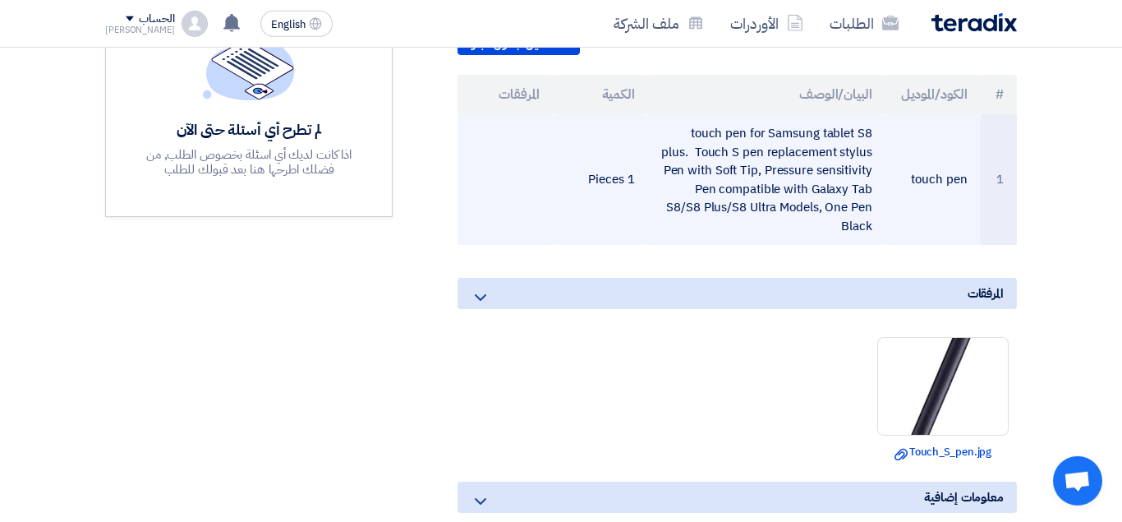
click at [873, 207] on td "touch pen for Samsung tablet S8 plus. Touch S pen replacement stylus Pen with S…" at bounding box center [765, 179] width 237 height 131
copy td "touch pen for Samsung tablet S8 plus. Touch S pen replacement stylus Pen with S…"
